Goal: Task Accomplishment & Management: Use online tool/utility

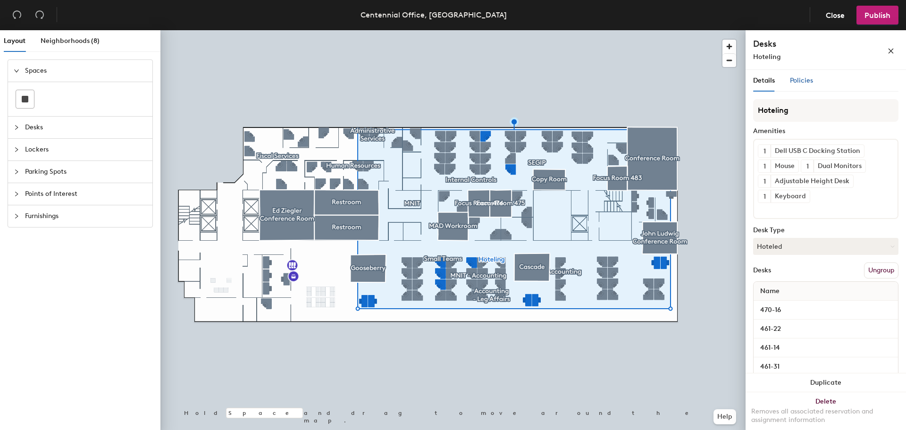
click at [795, 82] on span "Policies" at bounding box center [801, 80] width 23 height 8
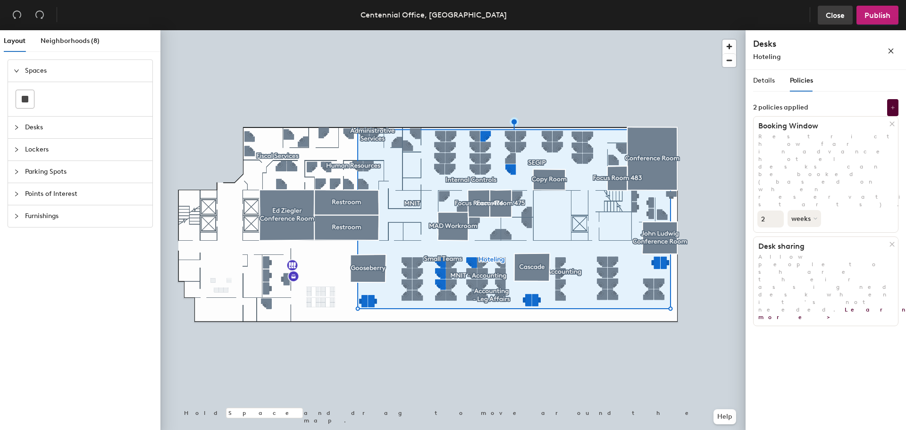
click at [838, 18] on span "Close" at bounding box center [834, 15] width 19 height 9
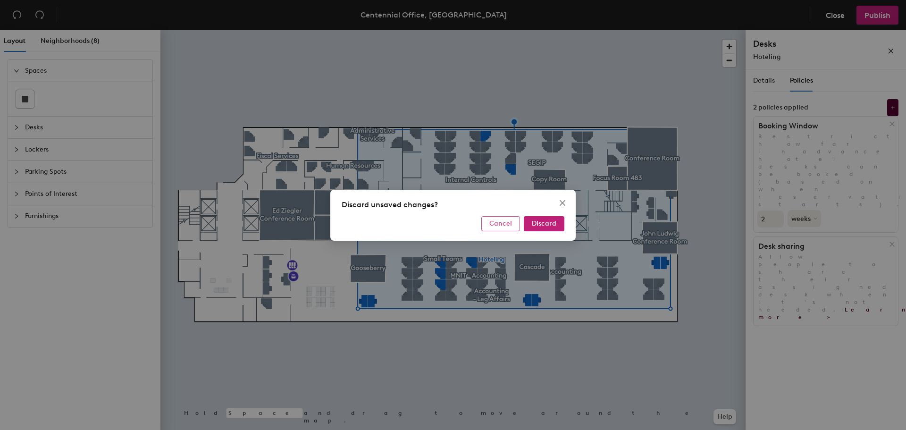
click at [495, 224] on span "Cancel" at bounding box center [500, 223] width 23 height 8
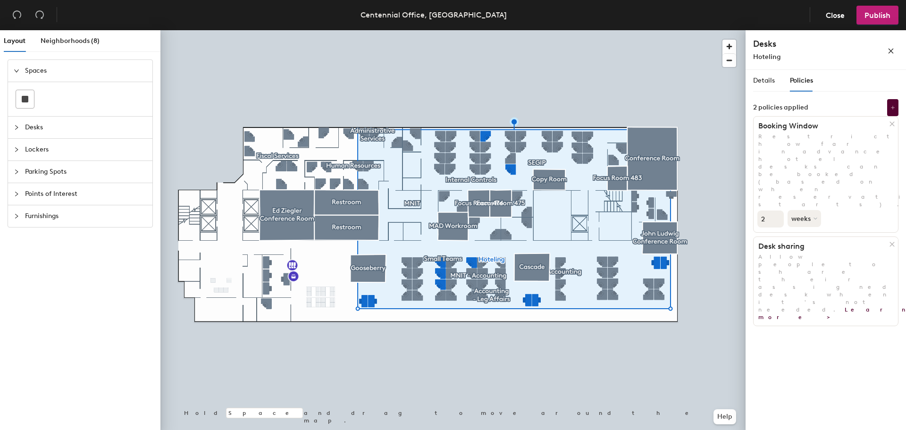
click at [763, 210] on input "2" at bounding box center [770, 218] width 26 height 17
click at [770, 210] on input "2" at bounding box center [770, 218] width 26 height 17
type input "14"
click at [799, 210] on button "weeks" at bounding box center [804, 218] width 35 height 17
click at [807, 275] on div "hours" at bounding box center [806, 282] width 37 height 14
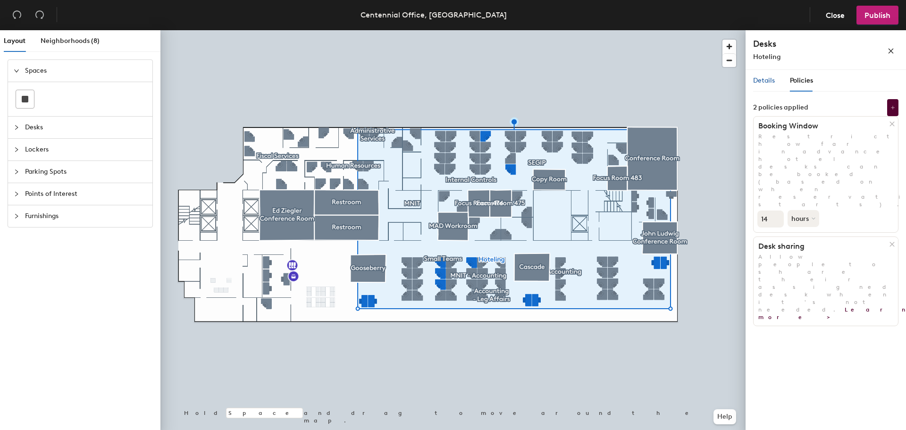
click at [772, 76] on div "Details" at bounding box center [764, 80] width 22 height 10
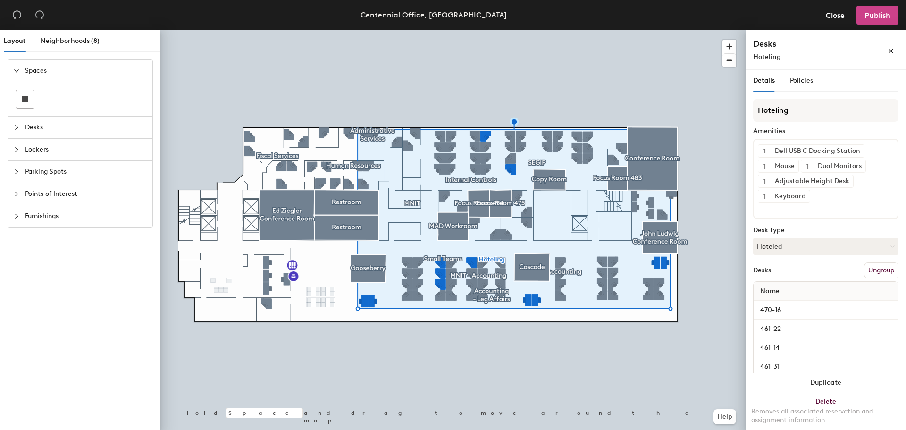
click at [882, 17] on span "Publish" at bounding box center [877, 15] width 26 height 9
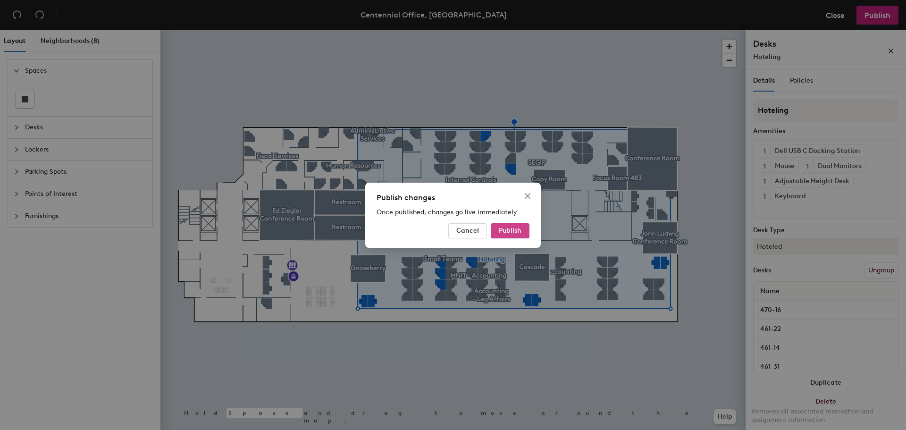
click at [504, 229] on span "Publish" at bounding box center [510, 230] width 23 height 8
